Goal: Check status: Check status

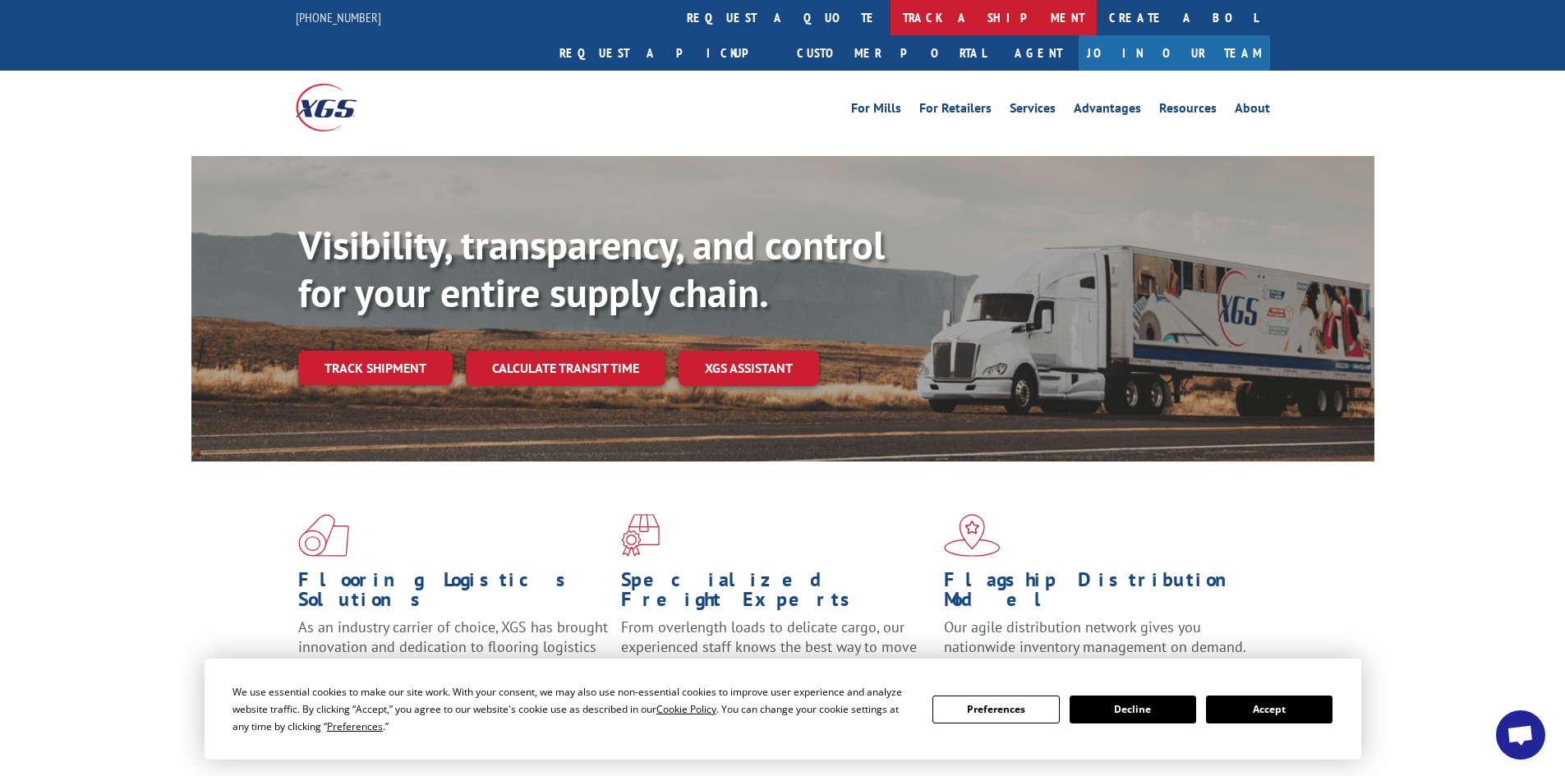
click at [890, 34] on link "track a shipment" at bounding box center [993, 17] width 206 height 35
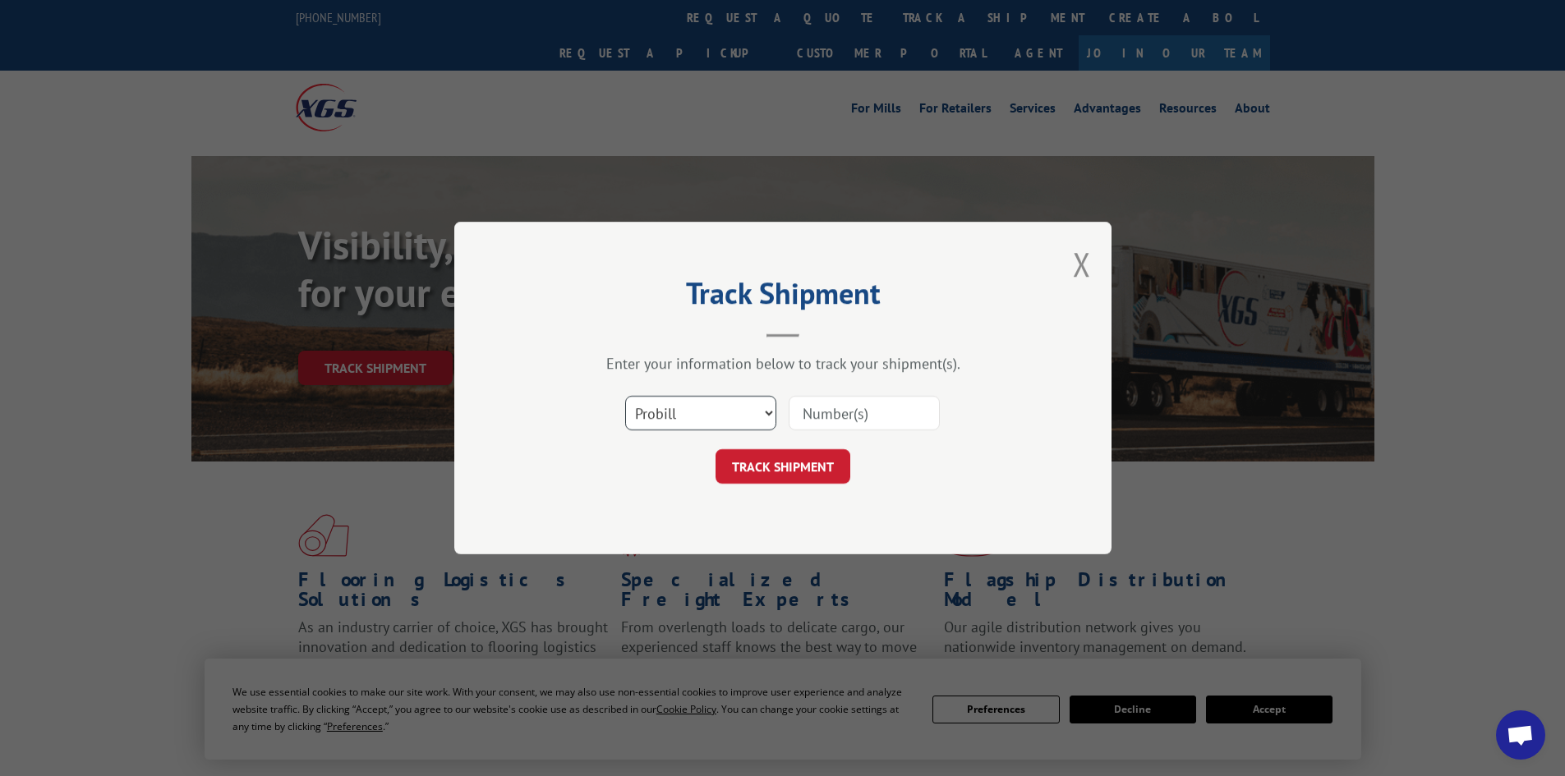
click at [714, 407] on select "Select category... Probill BOL PO" at bounding box center [700, 413] width 151 height 34
click at [625, 396] on select "Select category... Probill BOL PO" at bounding box center [700, 413] width 151 height 34
click at [843, 413] on input at bounding box center [864, 413] width 151 height 34
type input "8886804955"
click at [798, 469] on button "TRACK SHIPMENT" at bounding box center [782, 466] width 135 height 34
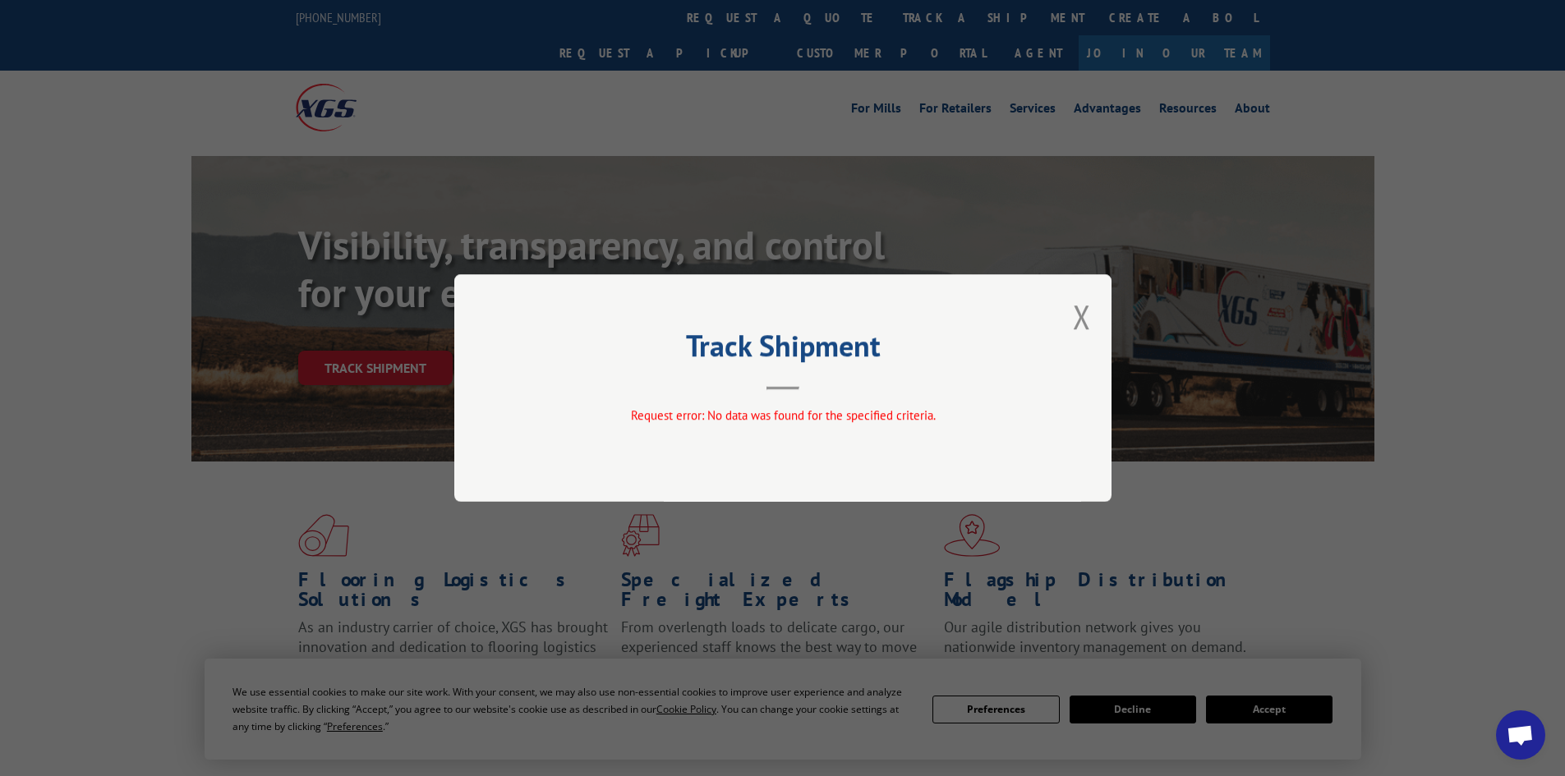
drag, startPoint x: 782, startPoint y: 432, endPoint x: 818, endPoint y: 412, distance: 41.6
click at [782, 431] on div "Track Shipment Request error: No data was found for the specified criteria." at bounding box center [782, 388] width 657 height 228
click at [1076, 327] on button "Close modal" at bounding box center [1082, 317] width 18 height 44
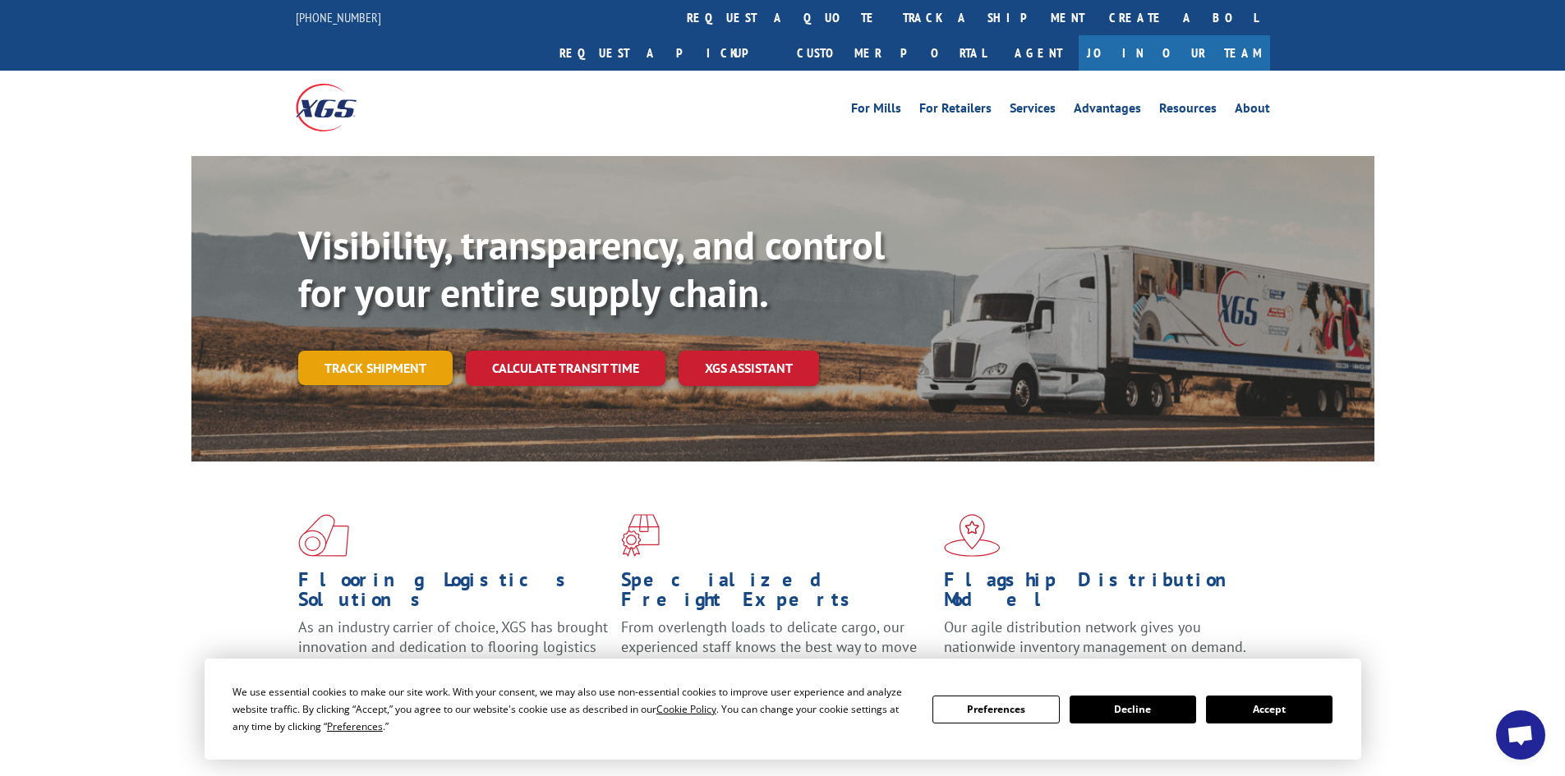
click at [381, 351] on link "Track shipment" at bounding box center [375, 368] width 154 height 34
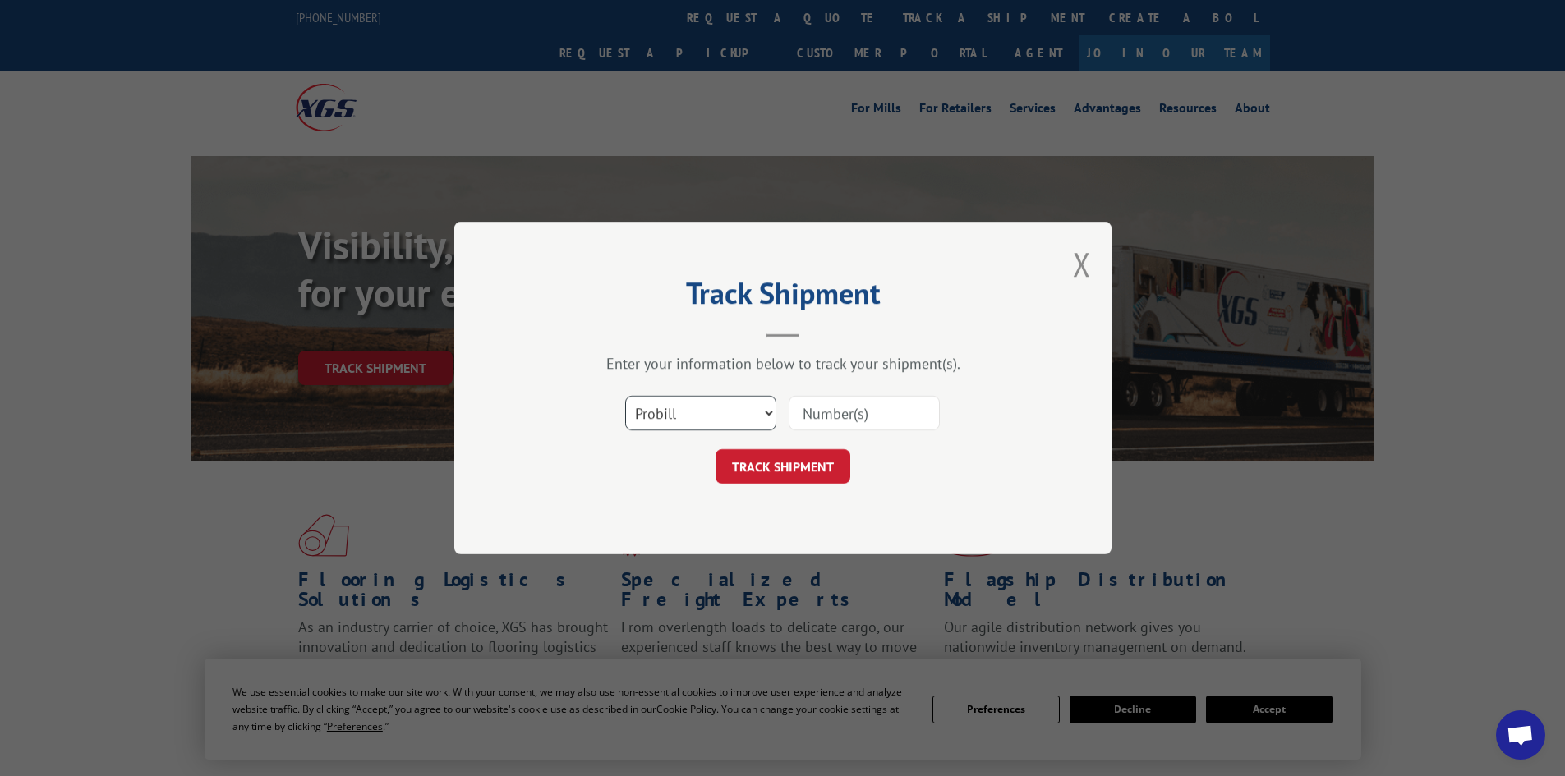
click at [756, 412] on select "Select category... Probill BOL PO" at bounding box center [700, 413] width 151 height 34
click at [625, 396] on select "Select category... Probill BOL PO" at bounding box center [700, 413] width 151 height 34
click at [815, 418] on input at bounding box center [864, 413] width 151 height 34
click at [701, 405] on select "Select category... Probill BOL PO" at bounding box center [700, 413] width 151 height 34
select select "po"
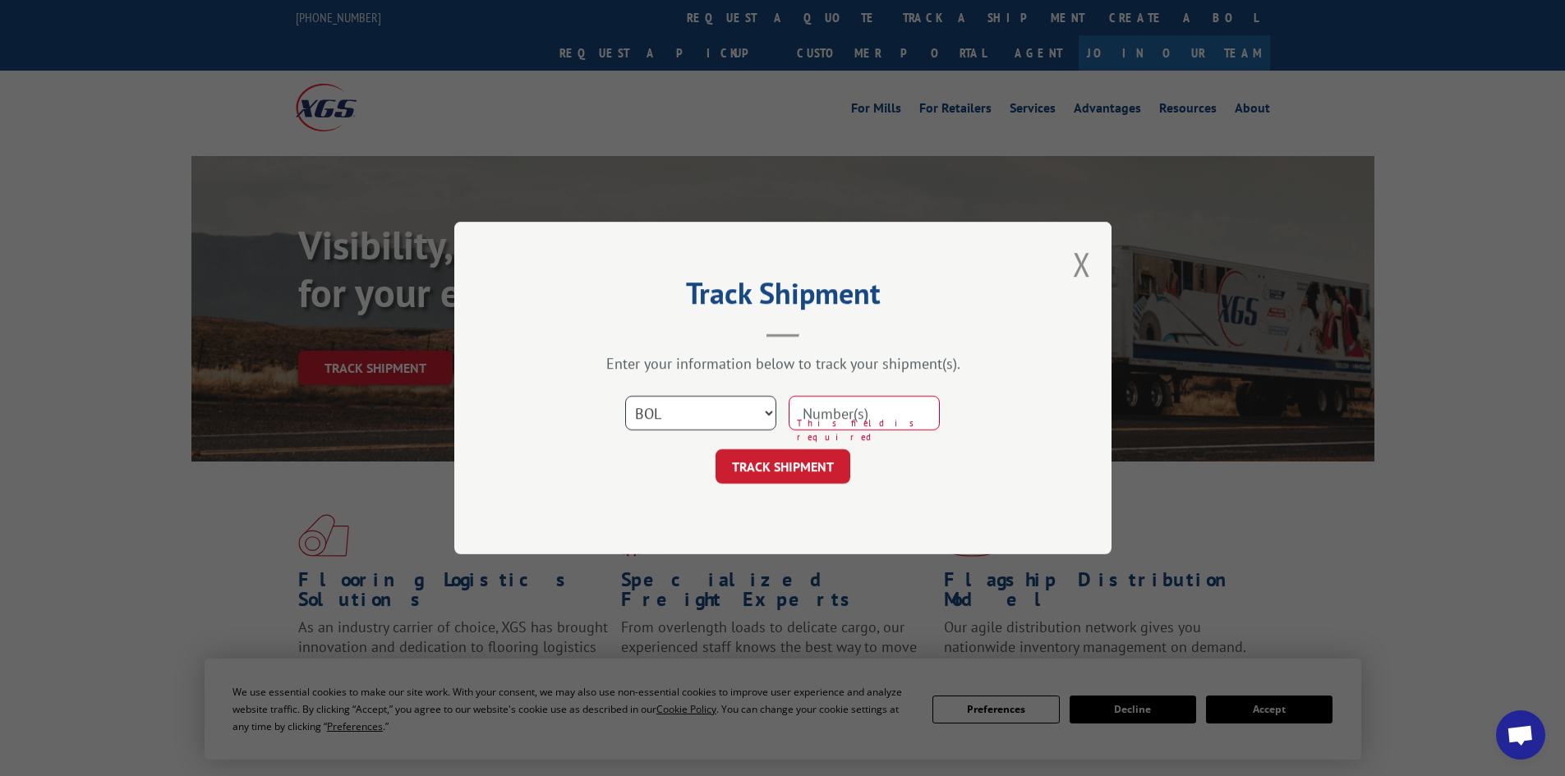
click at [625, 396] on select "Select category... Probill BOL PO" at bounding box center [700, 413] width 151 height 34
drag, startPoint x: 859, startPoint y: 410, endPoint x: 873, endPoint y: 429, distance: 23.5
click at [859, 409] on input at bounding box center [864, 413] width 151 height 34
type input "CG505640"
click at [803, 472] on button "TRACK SHIPMENT" at bounding box center [782, 466] width 135 height 34
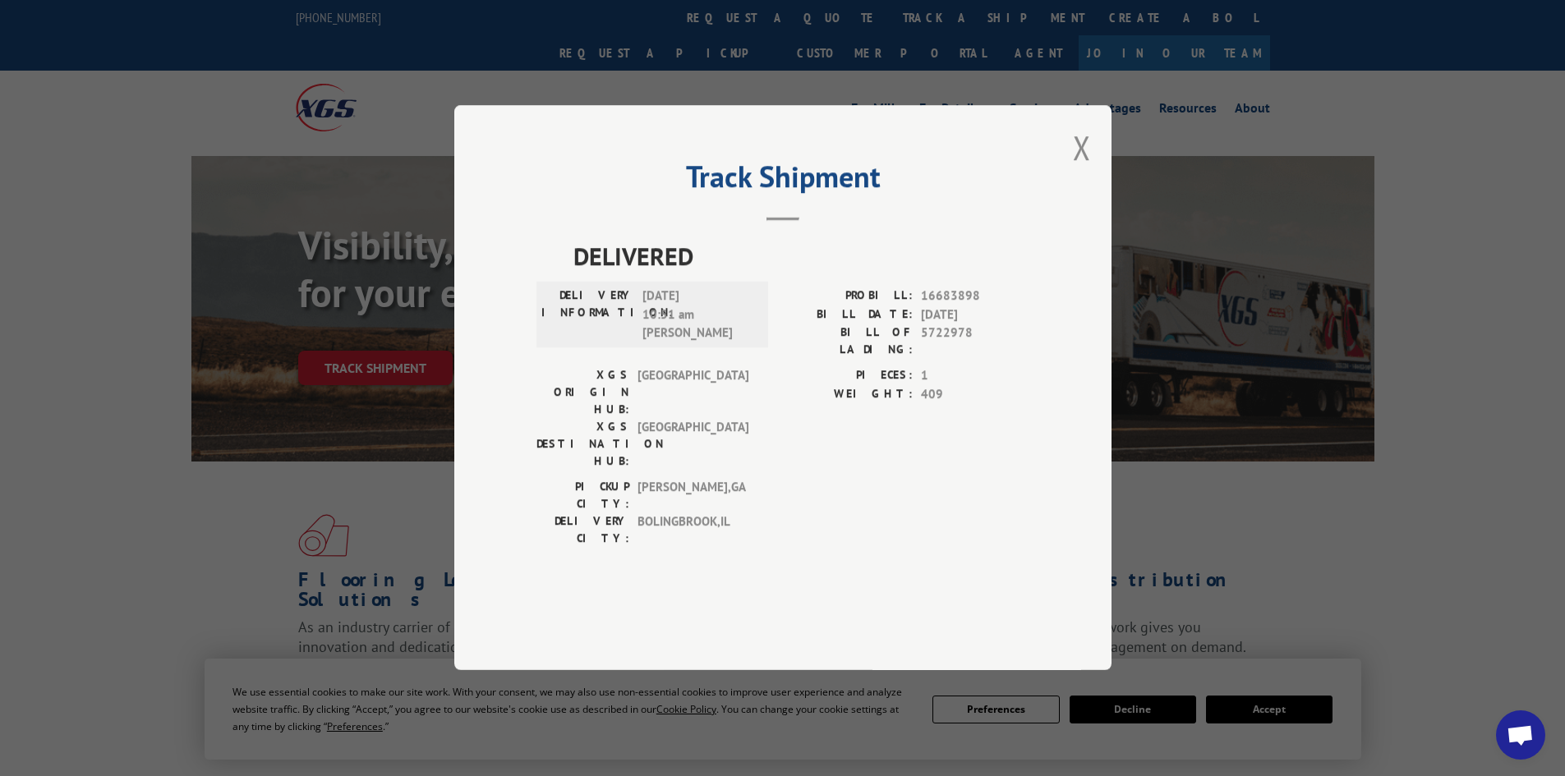
click at [1078, 169] on button "Close modal" at bounding box center [1082, 148] width 18 height 44
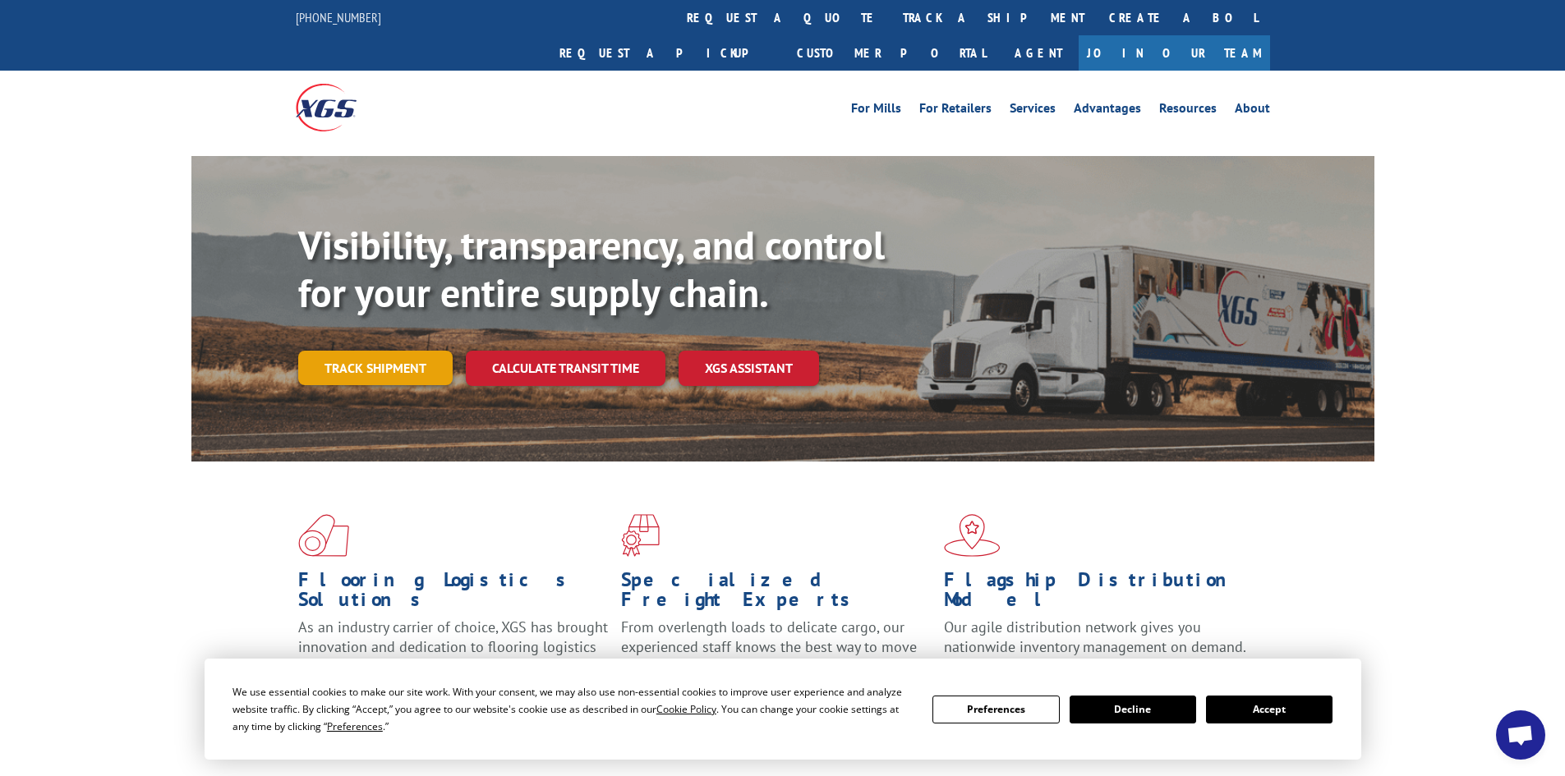
click at [390, 351] on link "Track shipment" at bounding box center [375, 368] width 154 height 34
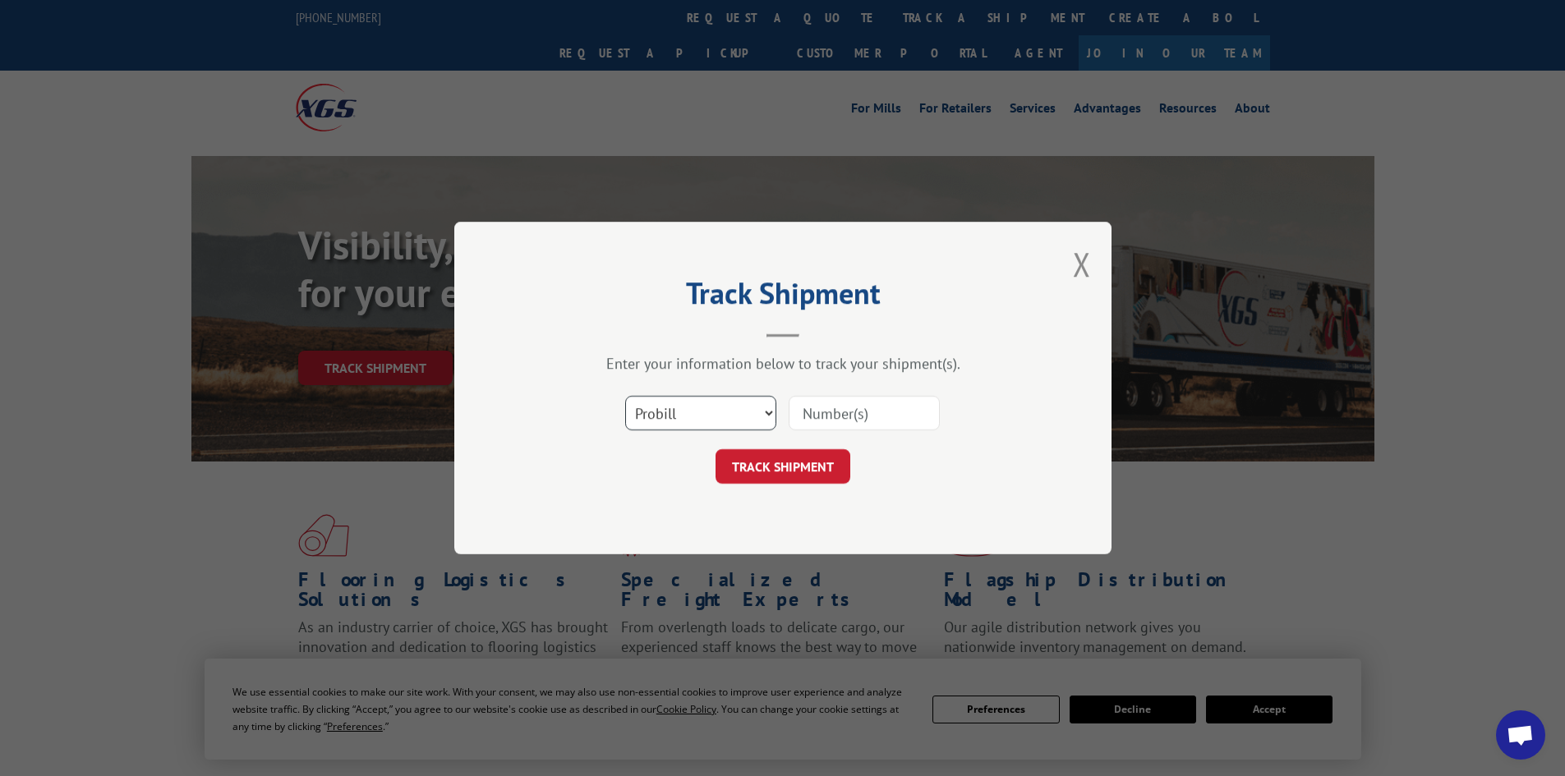
click at [739, 416] on select "Select category... Probill BOL PO" at bounding box center [700, 413] width 151 height 34
click at [625, 396] on select "Select category... Probill BOL PO" at bounding box center [700, 413] width 151 height 34
click at [759, 421] on select "Select category... Probill BOL PO" at bounding box center [700, 413] width 151 height 34
click at [890, 417] on input at bounding box center [864, 413] width 151 height 34
type input "17676111"
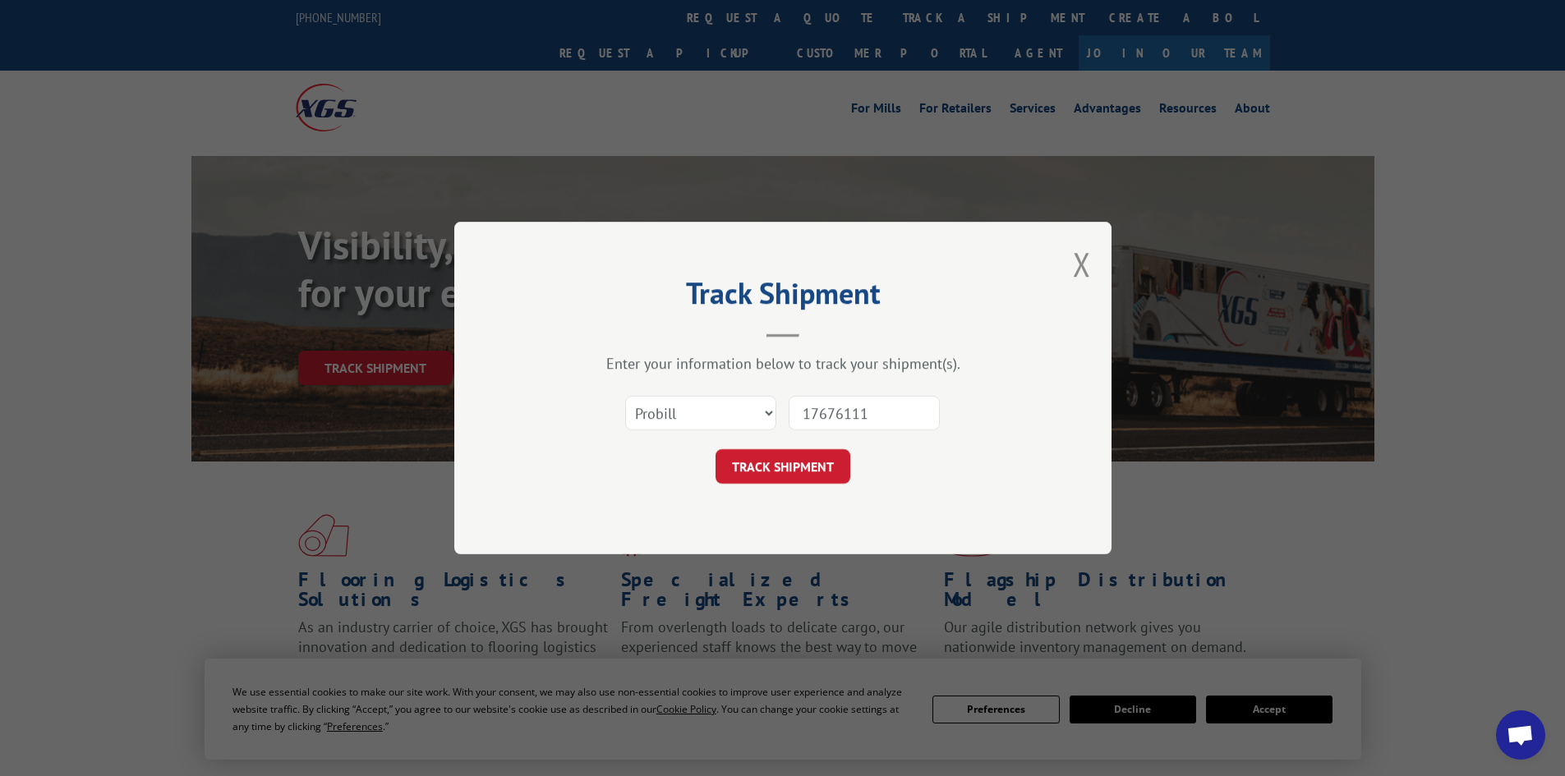
click at [802, 490] on div "Track Shipment Enter your information below to track your shipment(s). Select c…" at bounding box center [782, 388] width 657 height 333
click at [810, 462] on button "TRACK SHIPMENT" at bounding box center [782, 466] width 135 height 34
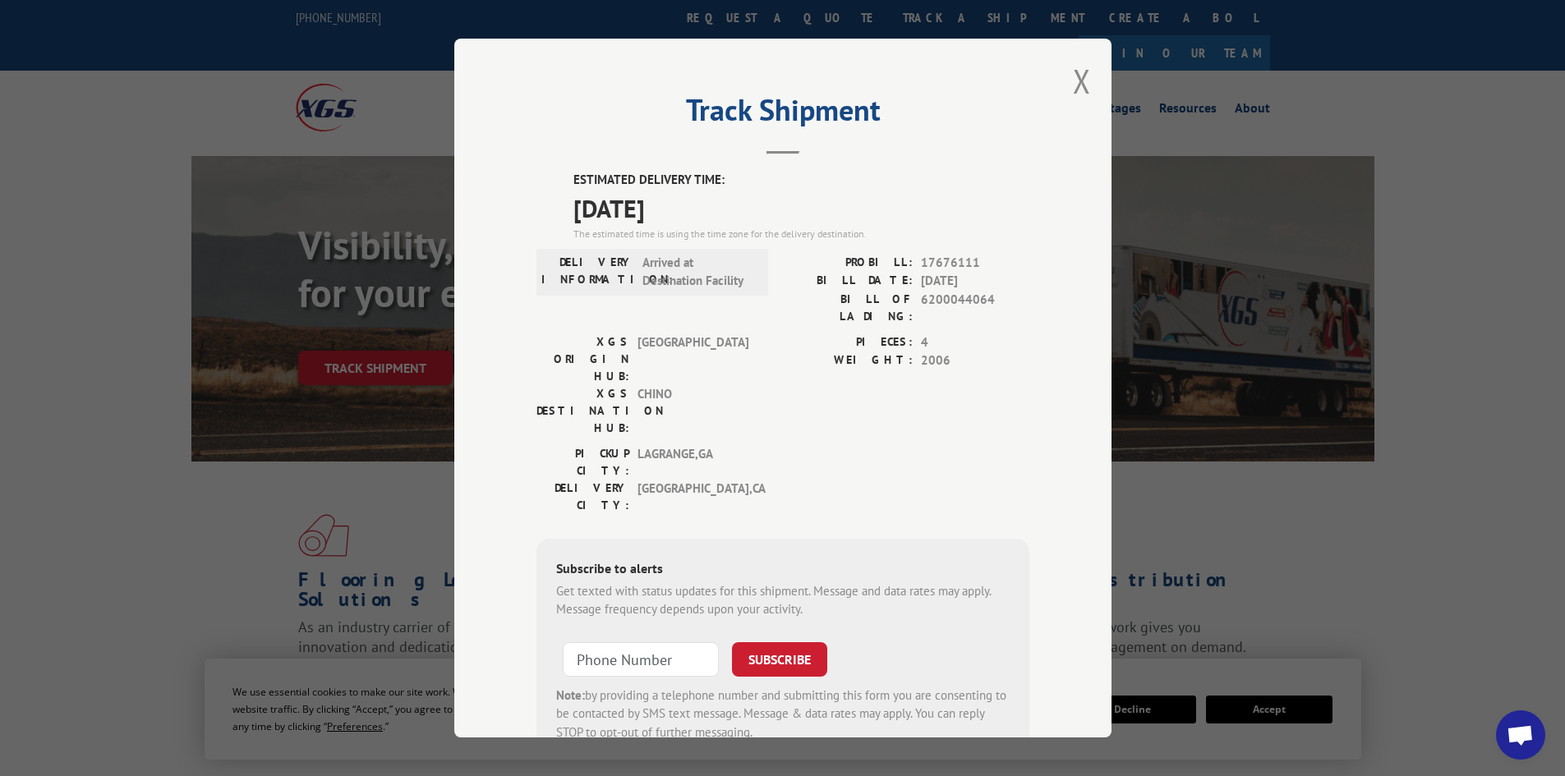
click at [844, 445] on div "PICKUP CITY: [GEOGRAPHIC_DATA] , [GEOGRAPHIC_DATA]: [GEOGRAPHIC_DATA] , [GEOGRA…" at bounding box center [782, 483] width 493 height 77
drag, startPoint x: 973, startPoint y: 267, endPoint x: 917, endPoint y: 260, distance: 56.2
click at [921, 260] on span "17676111" at bounding box center [975, 263] width 108 height 19
copy span "17676111"
click at [971, 764] on div "Track Shipment ESTIMATED DELIVERY TIME: [DATE] The estimated time is using the …" at bounding box center [782, 388] width 1565 height 776
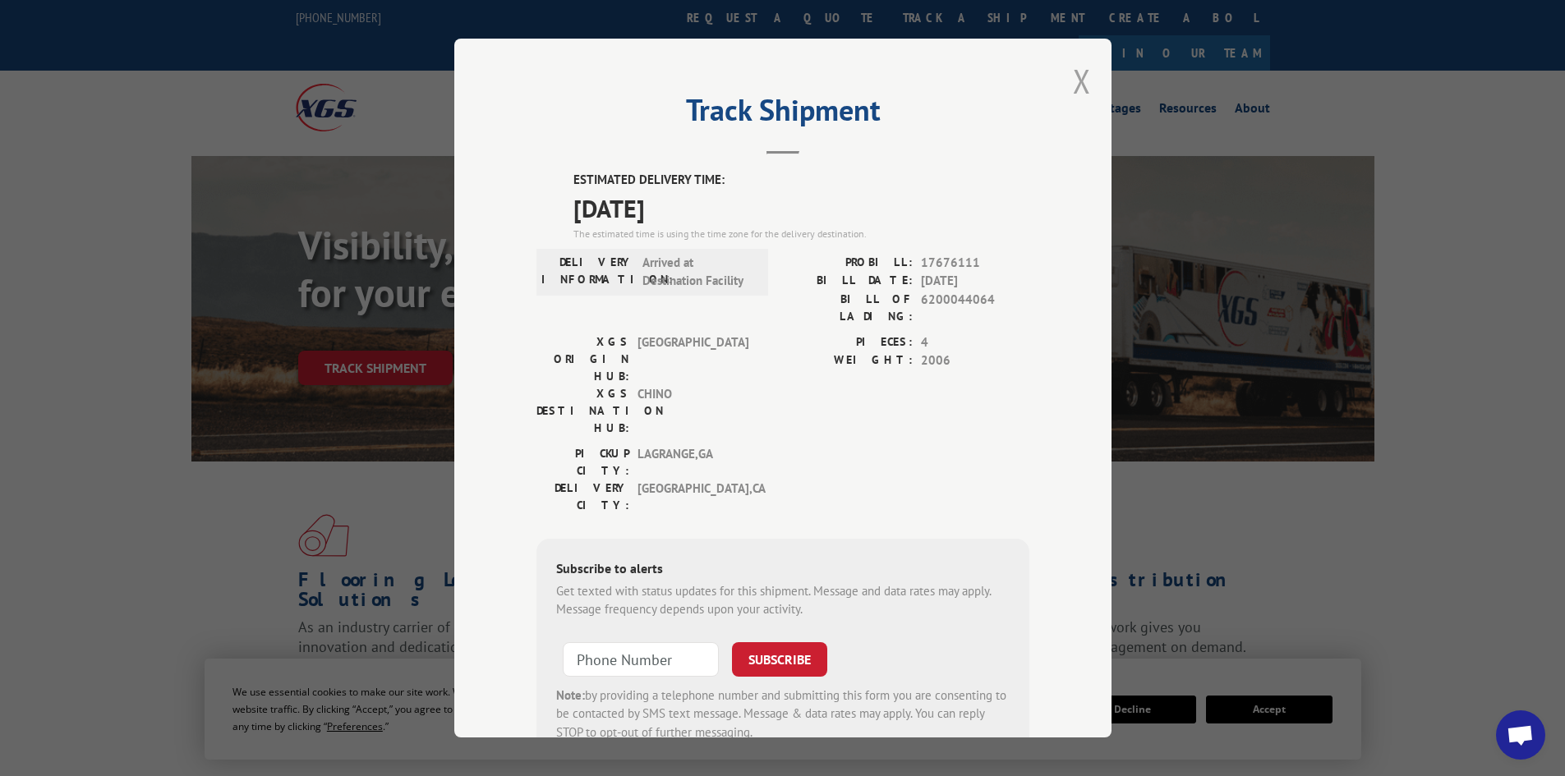
click at [1073, 84] on button "Close modal" at bounding box center [1082, 81] width 18 height 44
